Goal: Navigation & Orientation: Understand site structure

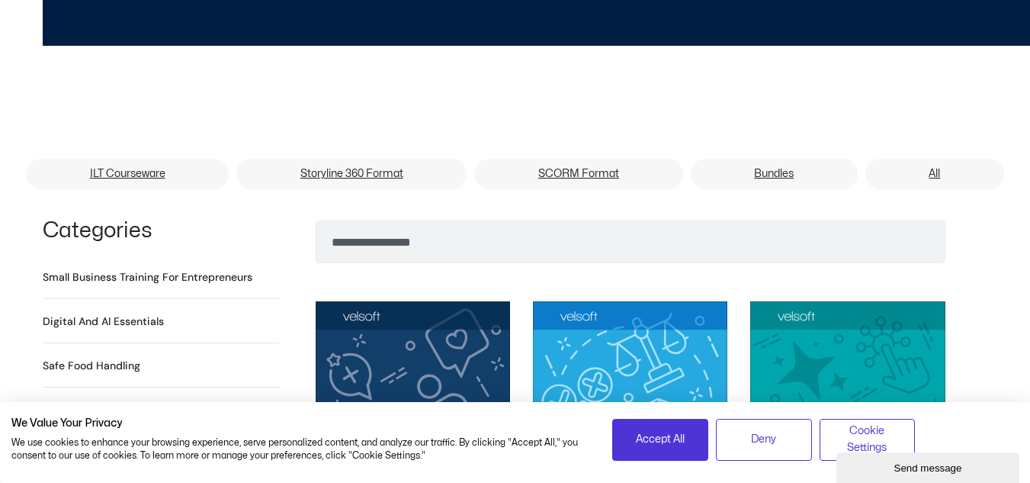
scroll to position [992, 0]
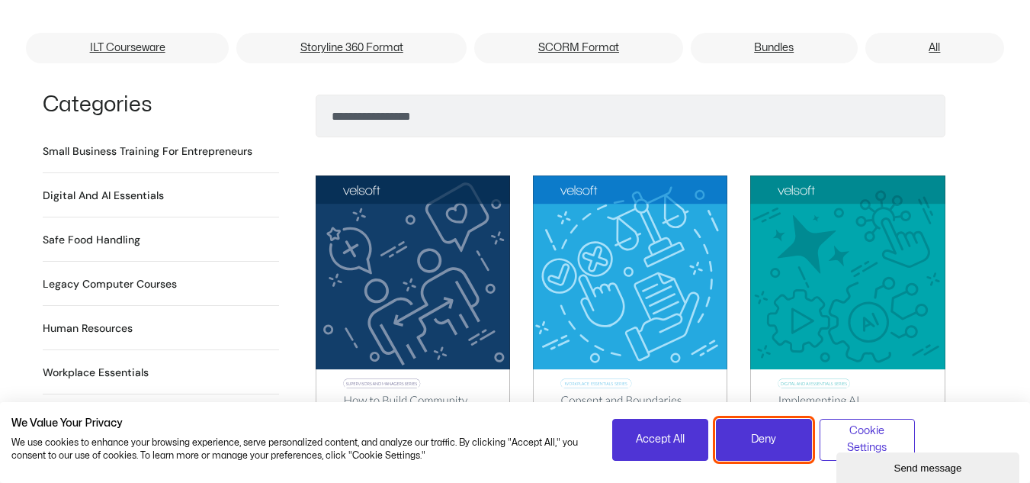
click at [754, 447] on span "Deny" at bounding box center [763, 439] width 25 height 17
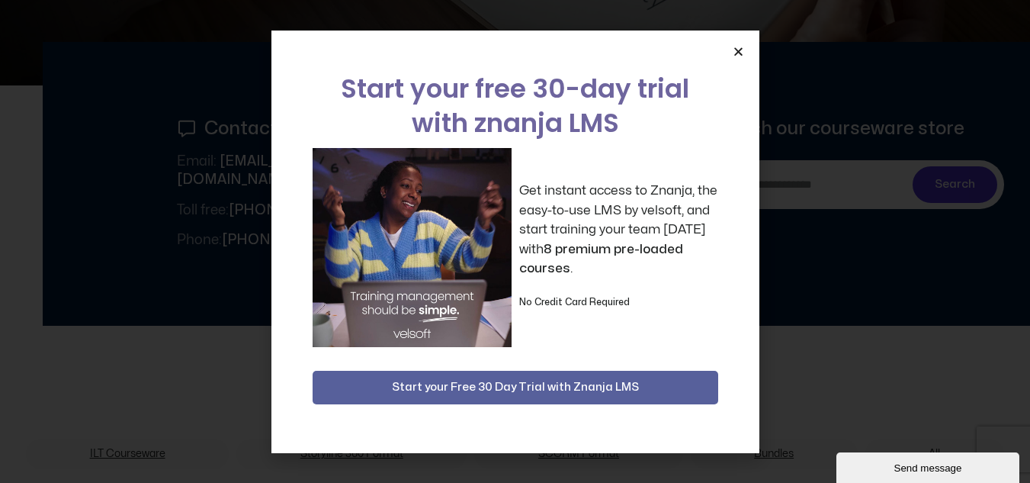
scroll to position [534, 0]
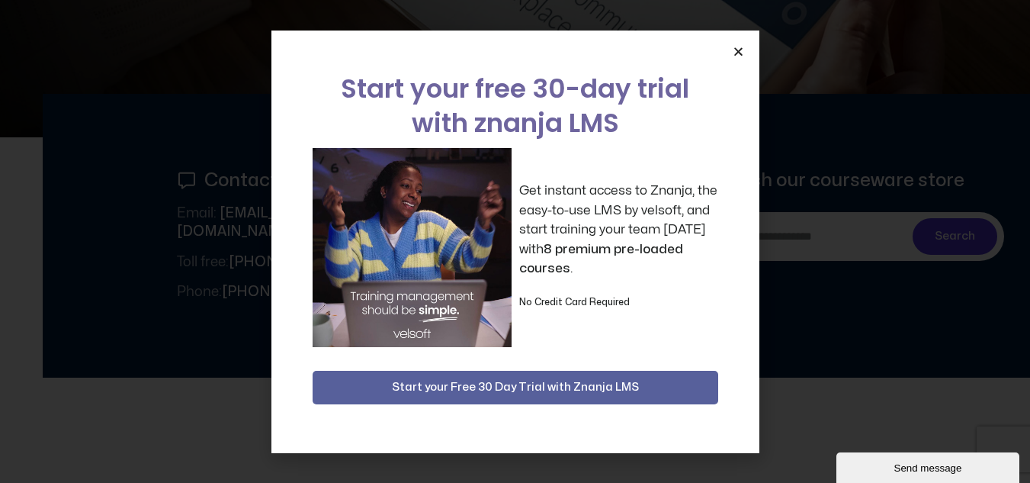
click at [741, 53] on icon "Close" at bounding box center [738, 51] width 11 height 11
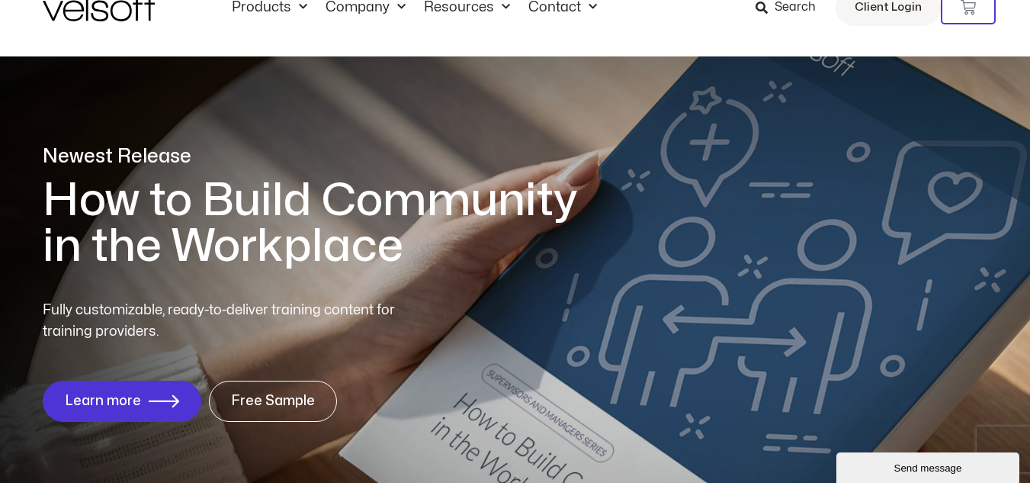
scroll to position [0, 0]
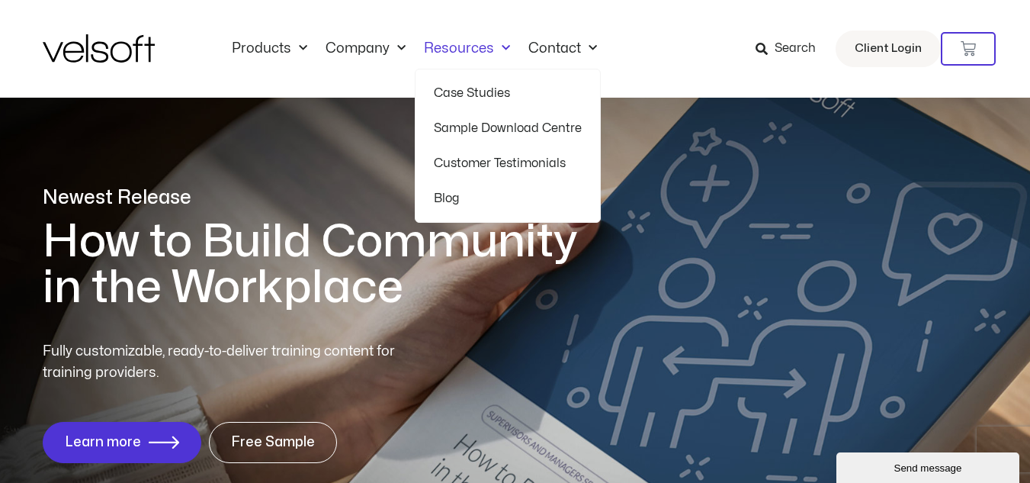
click at [450, 198] on link "Blog" at bounding box center [508, 198] width 148 height 35
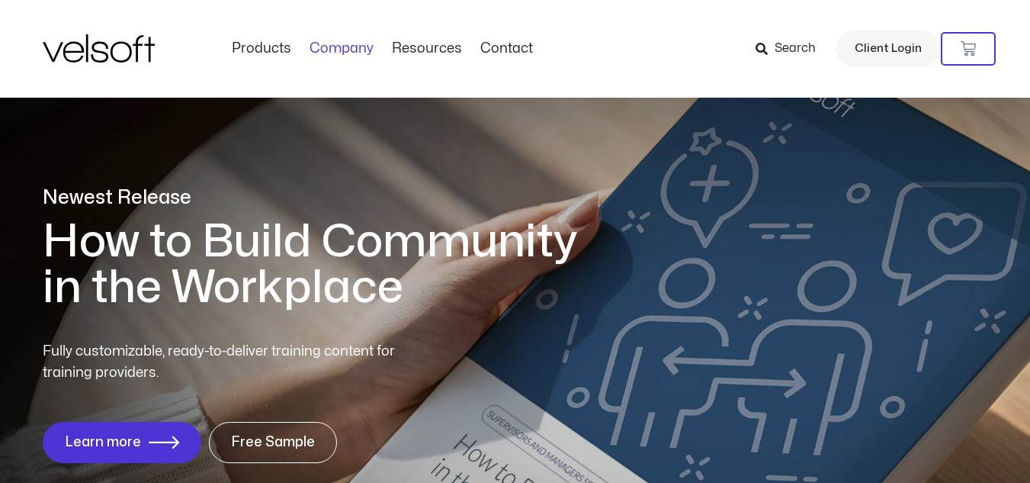
click at [353, 49] on link "Company" at bounding box center [342, 48] width 82 height 17
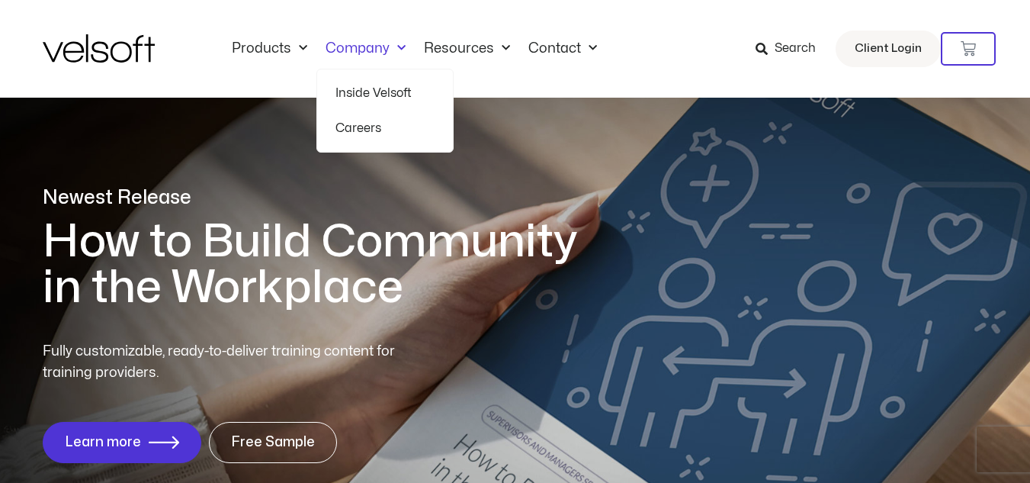
click at [362, 96] on link "Inside Velsoft" at bounding box center [385, 93] width 99 height 35
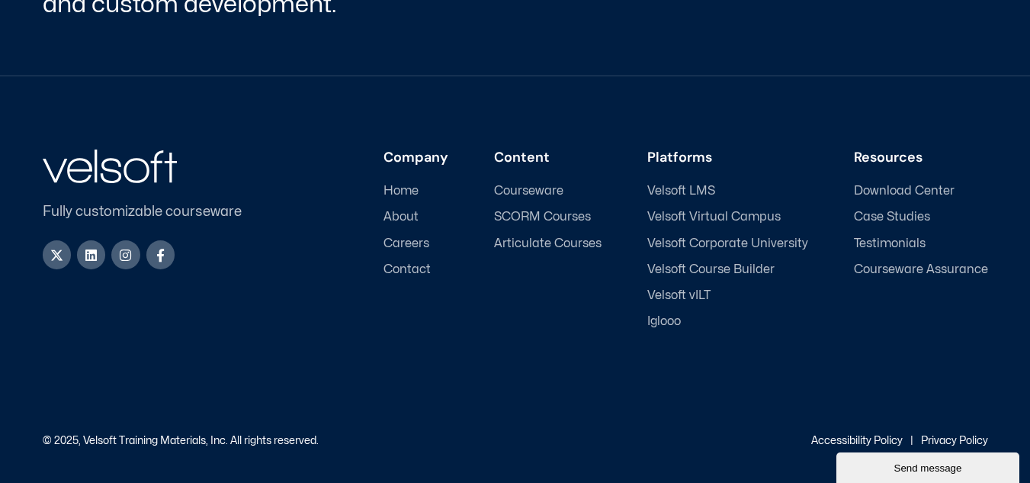
scroll to position [5284, 0]
